Goal: Task Accomplishment & Management: Use online tool/utility

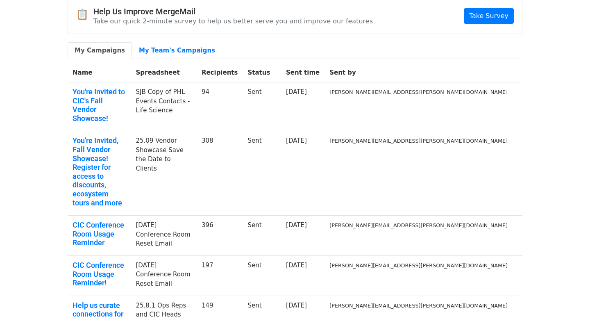
scroll to position [46, 0]
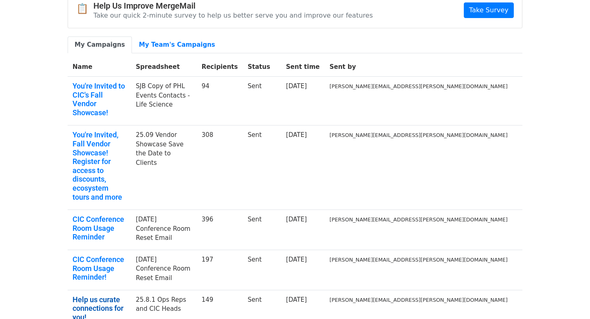
click at [126, 295] on link "Help us curate connections for you!" at bounding box center [100, 308] width 54 height 27
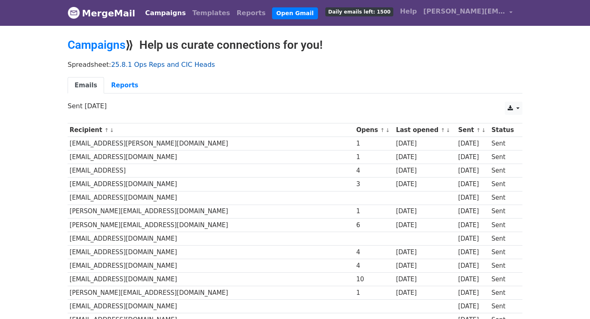
click at [132, 66] on link "25.8.1 Ops Reps and CIC Heads" at bounding box center [163, 65] width 104 height 8
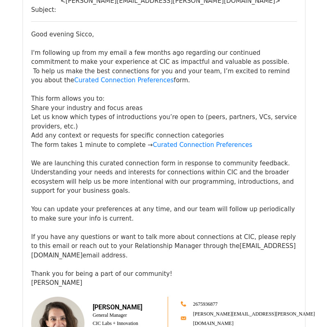
scroll to position [140, 0]
